Goal: Information Seeking & Learning: Learn about a topic

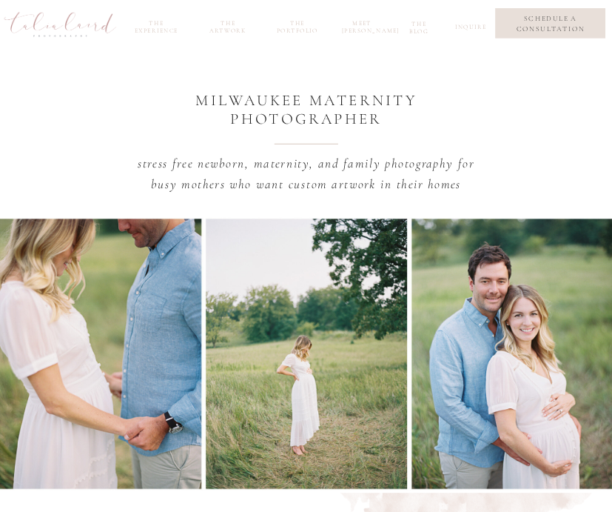
click at [164, 29] on nav "the experience" at bounding box center [156, 26] width 55 height 12
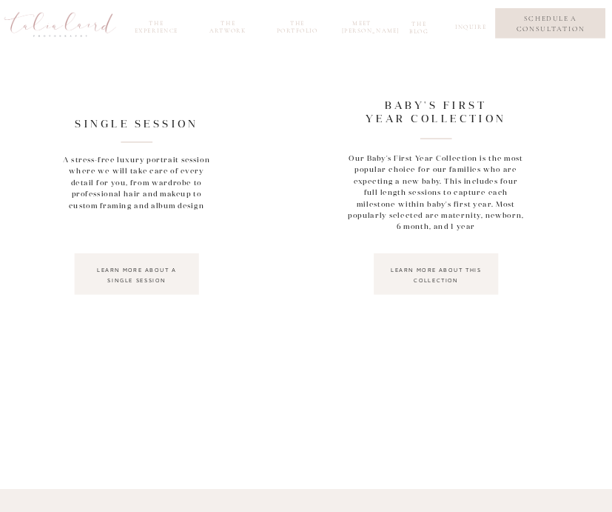
scroll to position [925, 0]
click at [130, 272] on nav "learn more about a single session" at bounding box center [137, 273] width 106 height 19
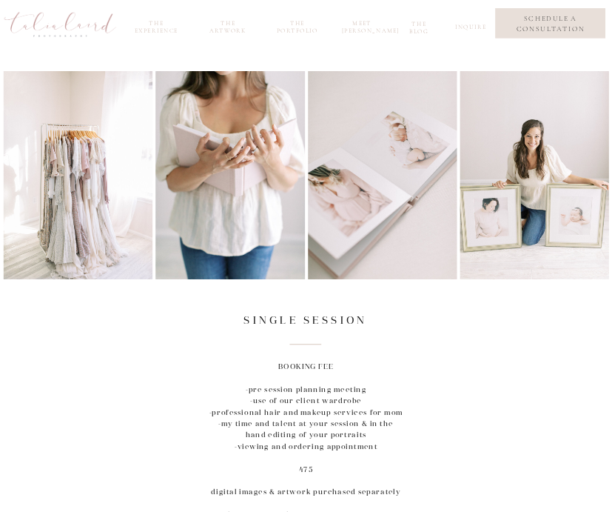
click at [153, 32] on nav "the experience" at bounding box center [156, 26] width 55 height 12
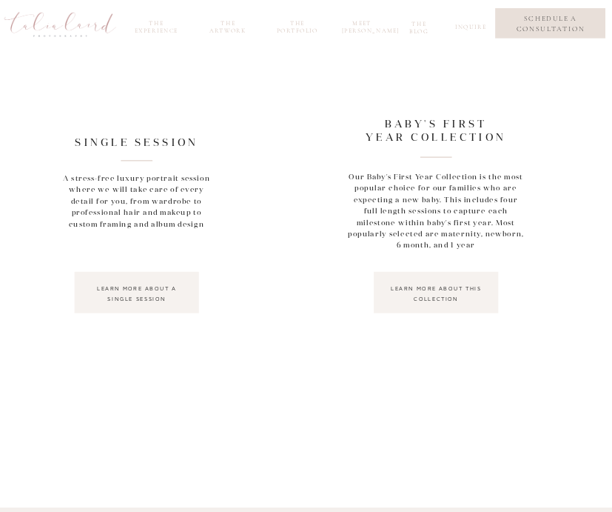
scroll to position [894, 0]
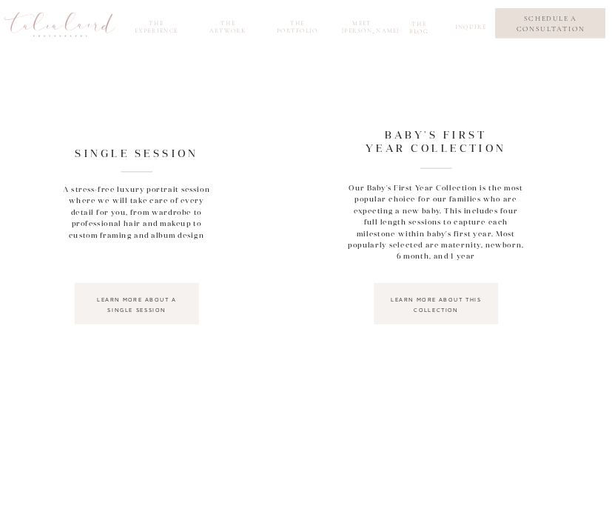
click at [441, 304] on nav "learn more about this collection" at bounding box center [437, 304] width 106 height 19
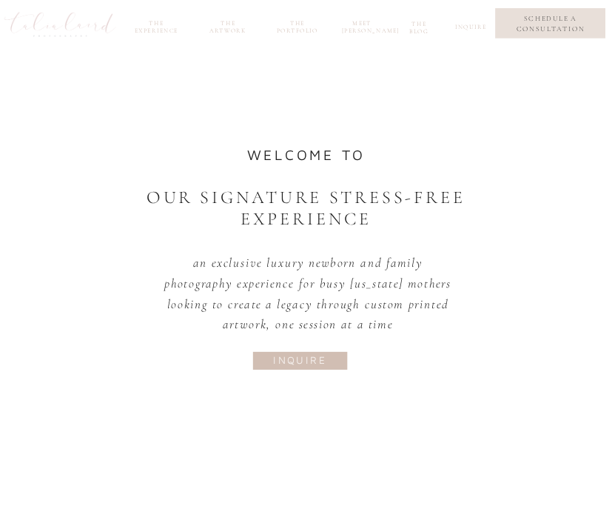
scroll to position [894, 0]
